Goal: Task Accomplishment & Management: Complete application form

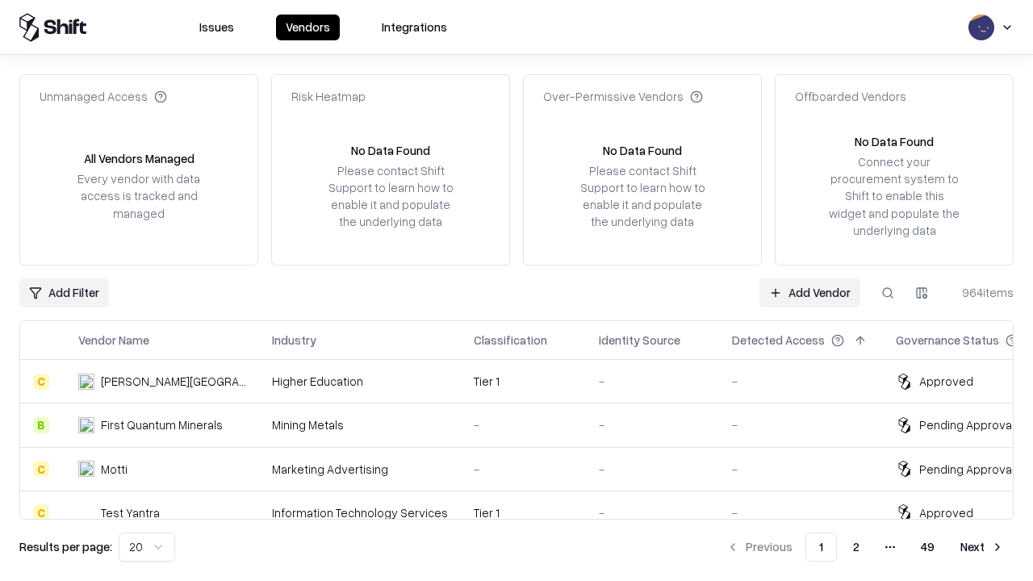
click at [809, 292] on link "Add Vendor" at bounding box center [809, 292] width 101 height 29
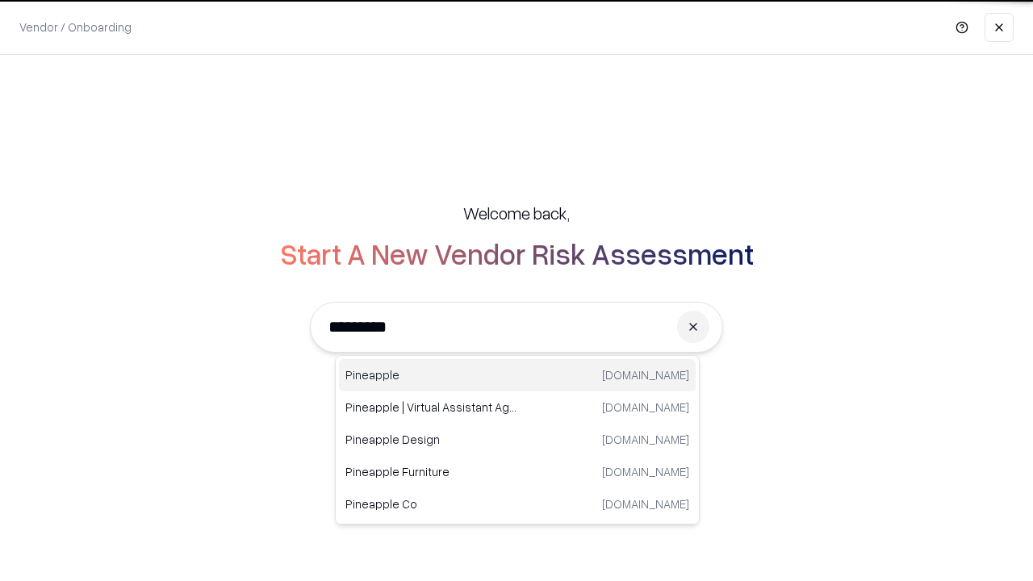
click at [517, 375] on div "Pineapple [DOMAIN_NAME]" at bounding box center [517, 375] width 357 height 32
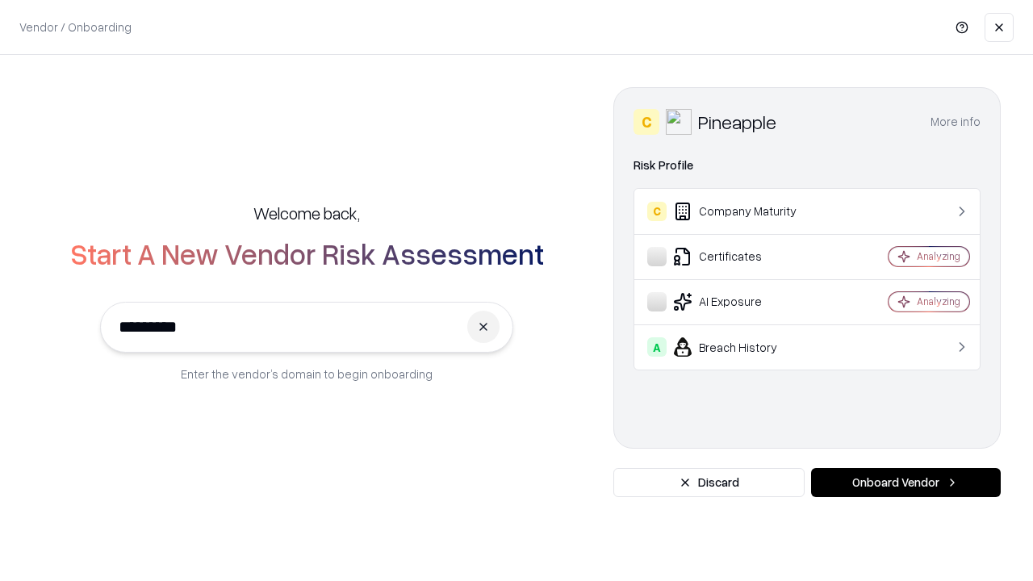
type input "*********"
click at [905, 482] on button "Onboard Vendor" at bounding box center [906, 482] width 190 height 29
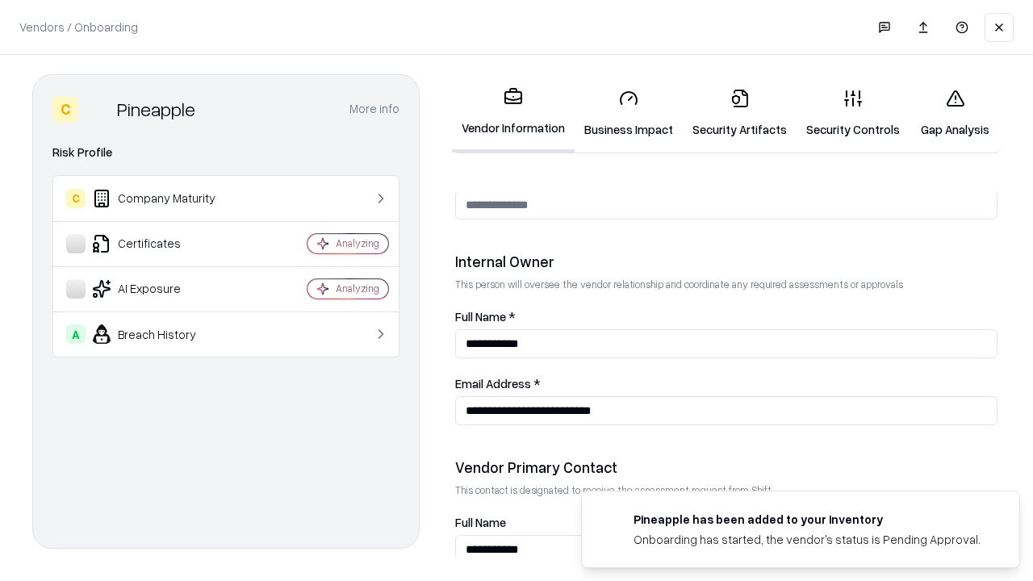
scroll to position [836, 0]
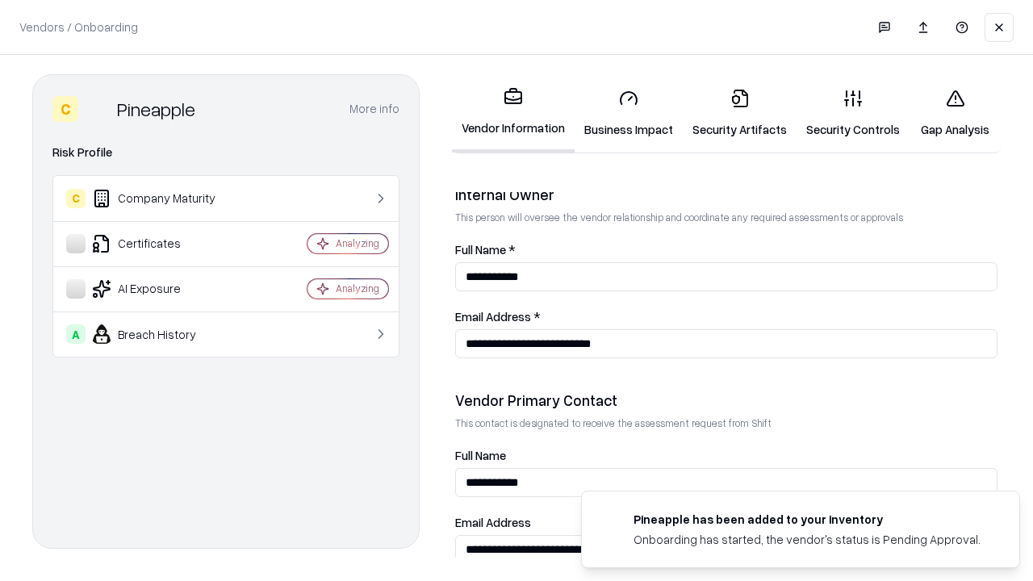
click at [739, 113] on link "Security Artifacts" at bounding box center [739, 113] width 114 height 75
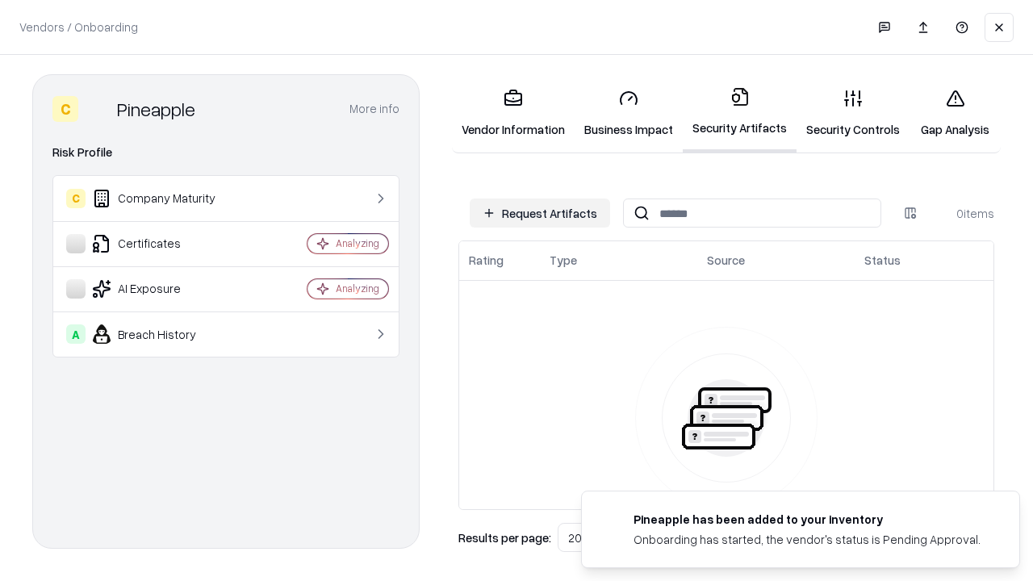
click at [540, 213] on button "Request Artifacts" at bounding box center [539, 212] width 140 height 29
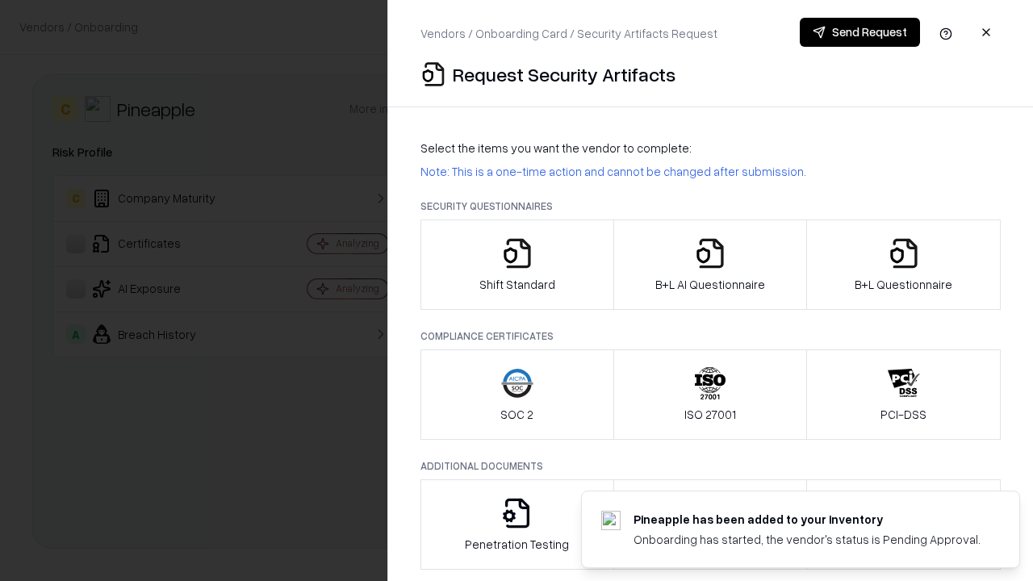
click at [903, 265] on icon "button" at bounding box center [903, 253] width 32 height 32
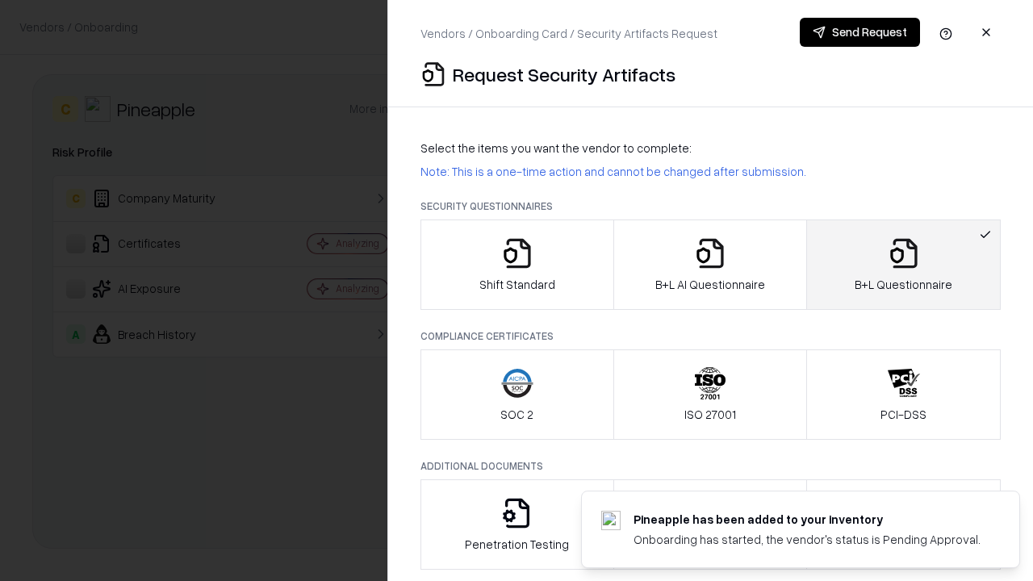
click at [709, 265] on icon "button" at bounding box center [710, 253] width 32 height 32
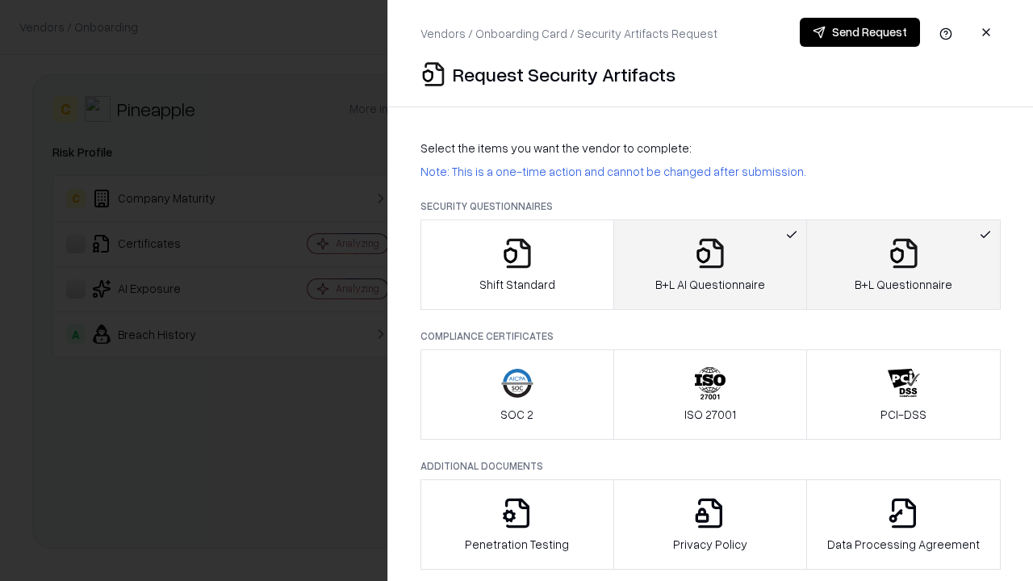
click at [859, 32] on button "Send Request" at bounding box center [859, 32] width 120 height 29
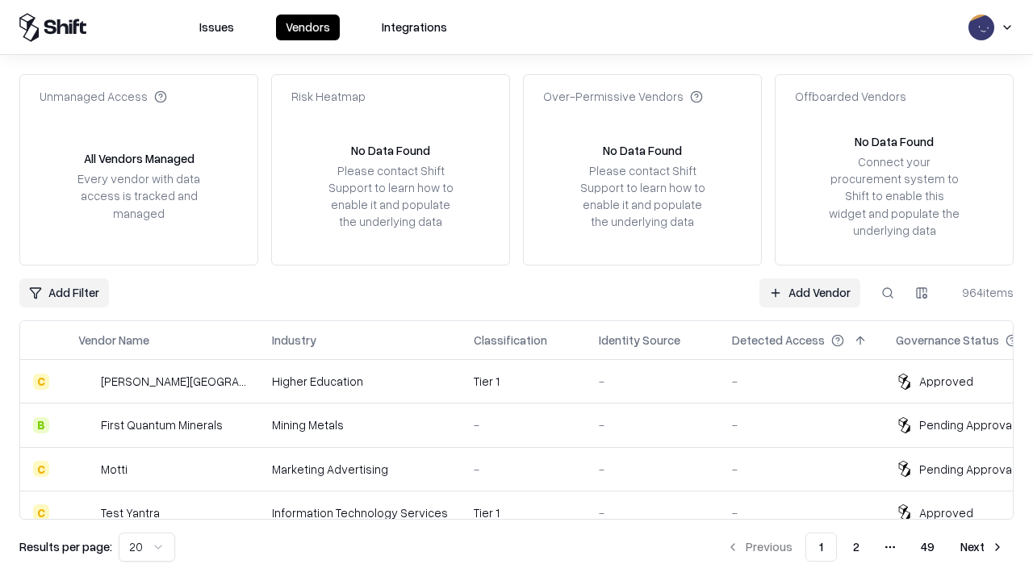
click at [809, 292] on link "Add Vendor" at bounding box center [809, 292] width 101 height 29
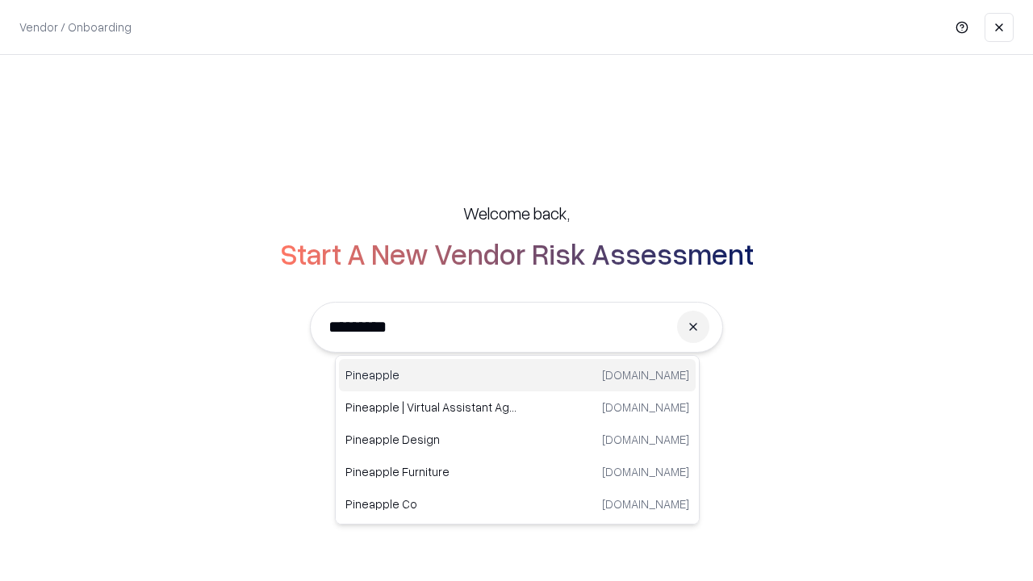
click at [517, 375] on div "Pineapple [DOMAIN_NAME]" at bounding box center [517, 375] width 357 height 32
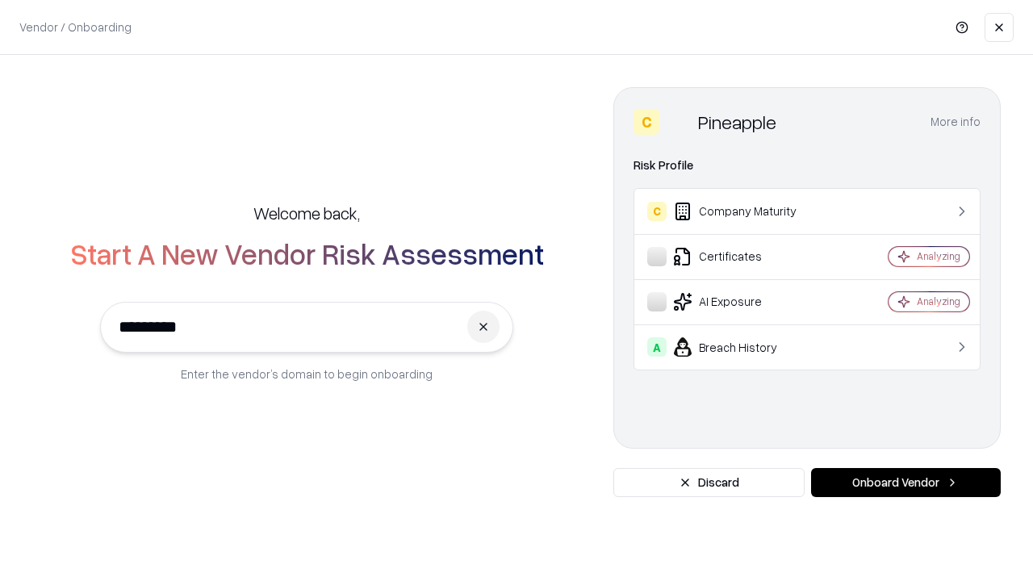
type input "*********"
click at [905, 482] on button "Onboard Vendor" at bounding box center [906, 482] width 190 height 29
